Goal: Task Accomplishment & Management: Use online tool/utility

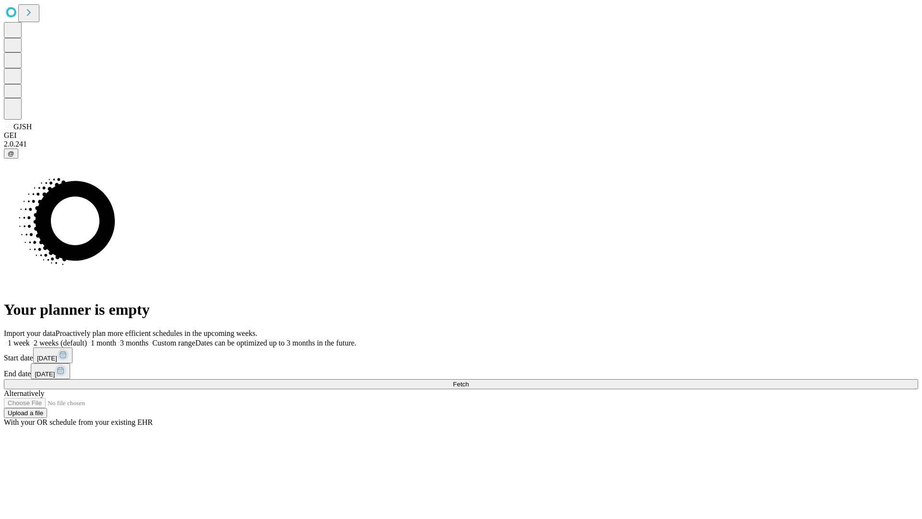
click at [469, 380] on span "Fetch" at bounding box center [461, 383] width 16 height 7
